Goal: Transaction & Acquisition: Book appointment/travel/reservation

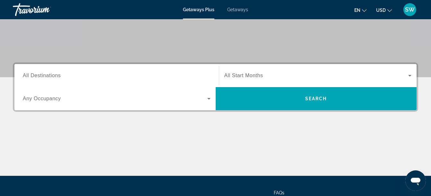
scroll to position [115, 0]
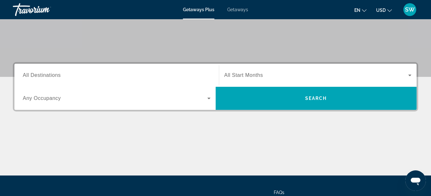
click at [209, 97] on icon "Search widget" at bounding box center [209, 99] width 8 height 8
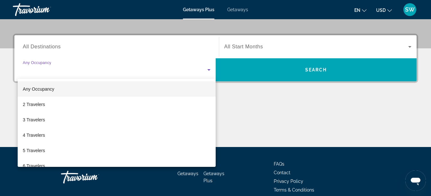
scroll to position [157, 0]
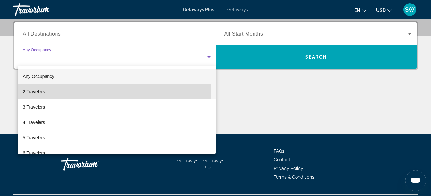
click at [38, 90] on span "2 Travelers" at bounding box center [34, 92] width 22 height 8
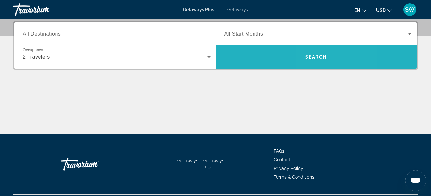
click at [315, 56] on span "Search" at bounding box center [316, 57] width 22 height 5
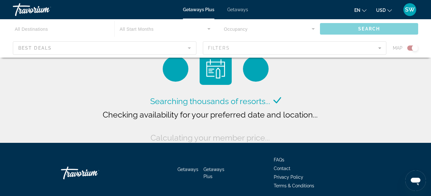
click at [408, 47] on div "Main content" at bounding box center [215, 38] width 431 height 38
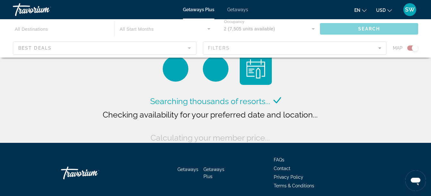
click at [408, 47] on div "Main content" at bounding box center [215, 38] width 431 height 38
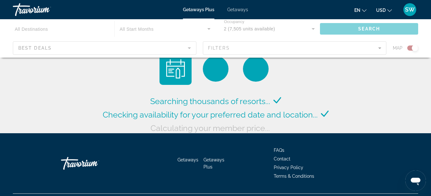
click at [408, 47] on div "Main content" at bounding box center [215, 38] width 431 height 38
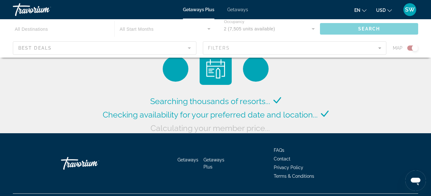
click at [408, 47] on div "Main content" at bounding box center [215, 38] width 431 height 38
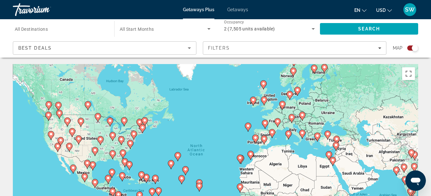
click at [417, 46] on div "Search widget" at bounding box center [410, 48] width 16 height 5
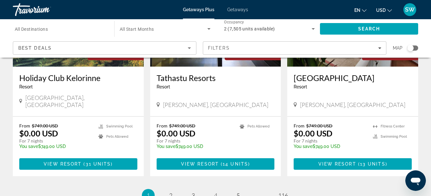
scroll to position [851, 0]
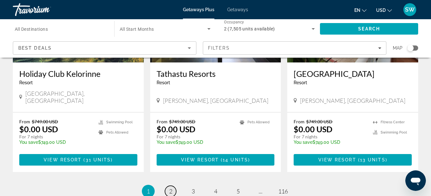
click at [171, 188] on span "2" at bounding box center [170, 191] width 3 height 7
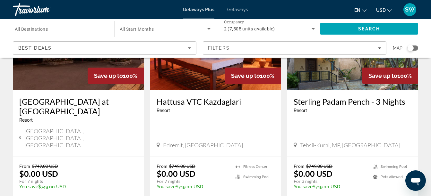
scroll to position [812, 0]
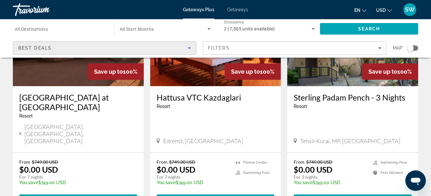
click at [189, 48] on icon "Sort by" at bounding box center [189, 48] width 3 height 2
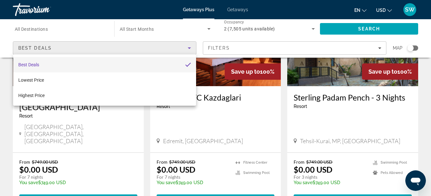
click at [46, 27] on div at bounding box center [215, 98] width 431 height 196
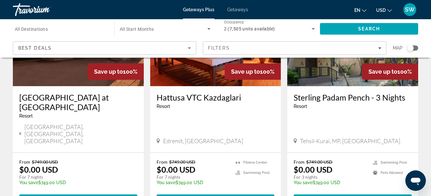
click at [46, 27] on span "All Destinations" at bounding box center [31, 29] width 33 height 5
click at [46, 27] on input "Destination All Destinations" at bounding box center [60, 29] width 91 height 8
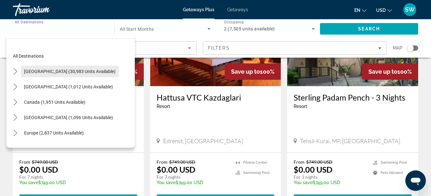
click at [79, 73] on span "United States (30,983 units available)" at bounding box center [69, 71] width 91 height 5
type input "**********"
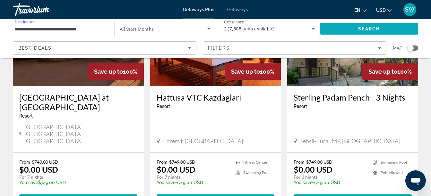
click at [362, 28] on span "Search" at bounding box center [369, 28] width 22 height 5
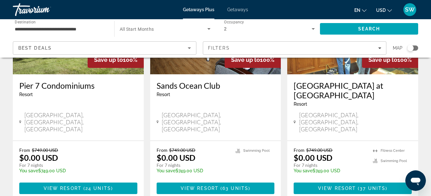
scroll to position [846, 0]
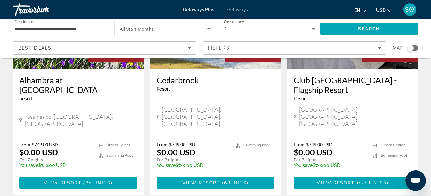
scroll to position [851, 0]
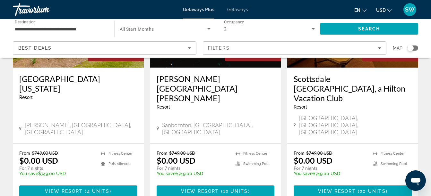
scroll to position [838, 0]
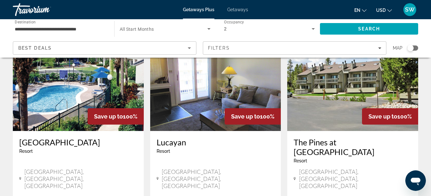
scroll to position [808, 0]
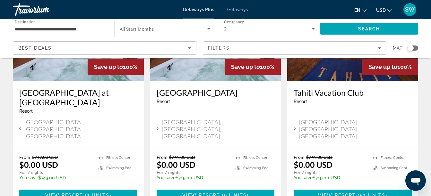
scroll to position [821, 0]
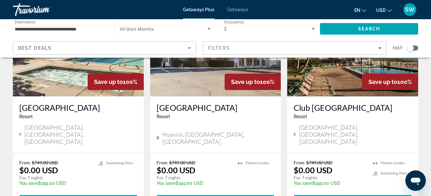
scroll to position [834, 0]
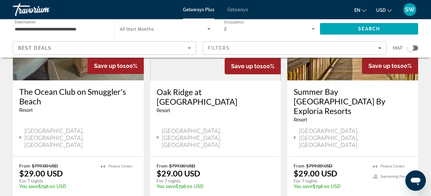
scroll to position [834, 0]
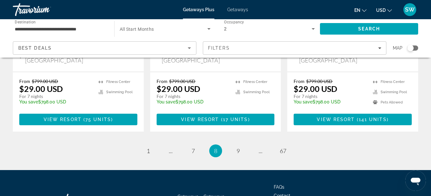
scroll to position [899, 0]
